Goal: Transaction & Acquisition: Purchase product/service

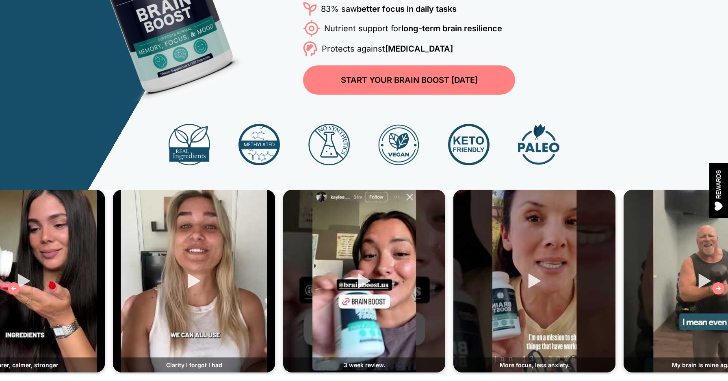
scroll to position [180, 0]
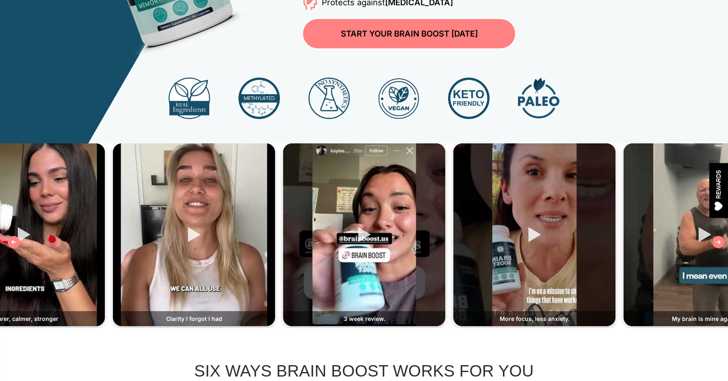
scroll to position [227, 0]
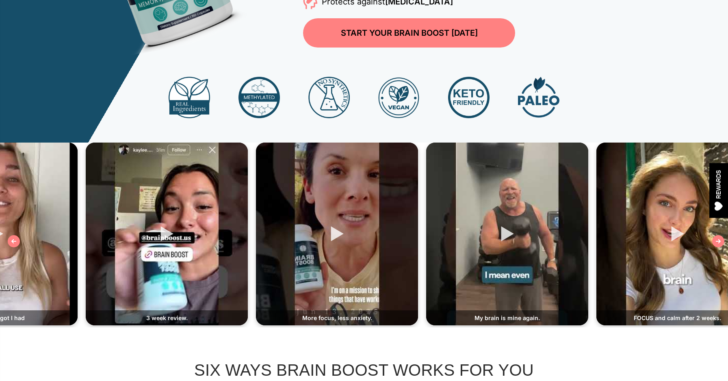
drag, startPoint x: 359, startPoint y: 179, endPoint x: 150, endPoint y: 224, distance: 214.3
click at [150, 224] on div at bounding box center [167, 234] width 162 height 183
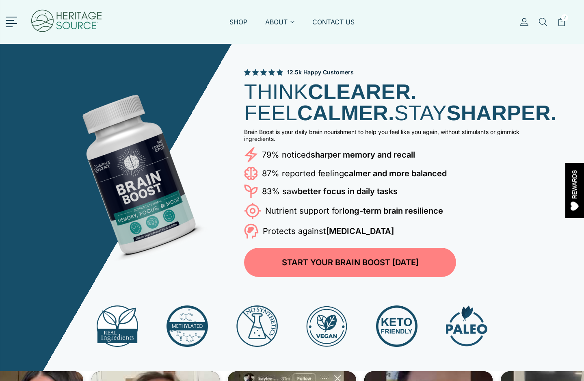
click at [65, 24] on img at bounding box center [66, 22] width 73 height 36
